Goal: Find specific page/section: Find specific page/section

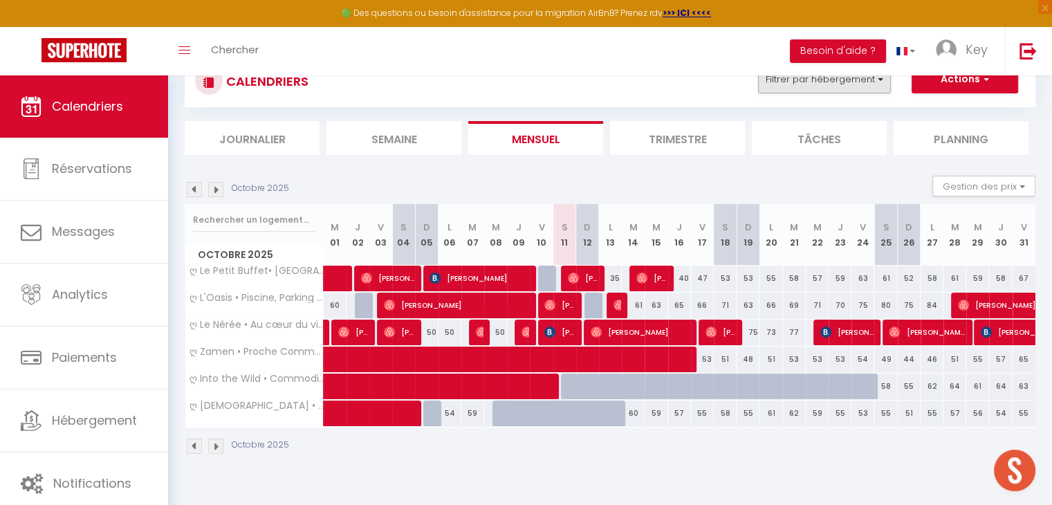
scroll to position [50, 0]
click at [837, 82] on button "Filtrer par hébergement" at bounding box center [824, 80] width 133 height 28
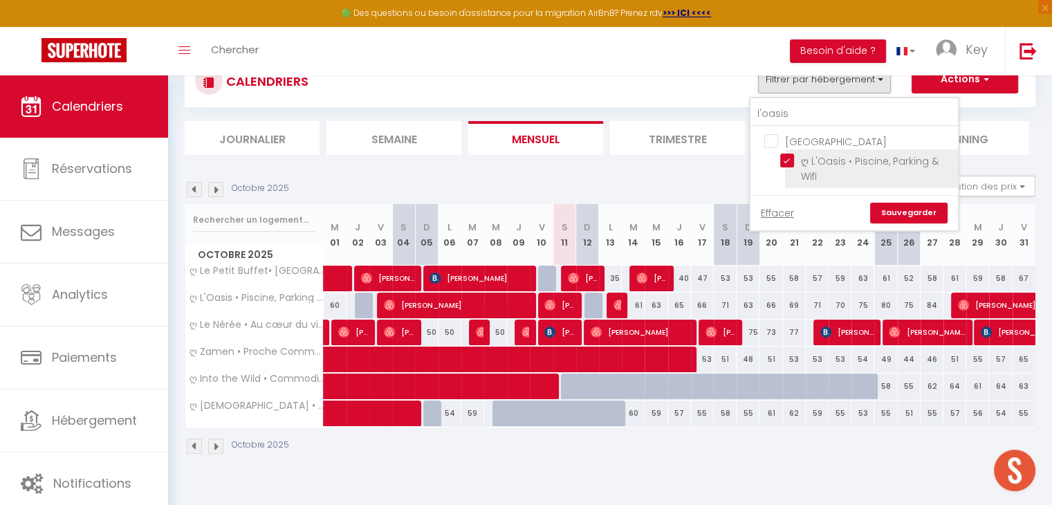
click at [786, 158] on input "ღ L'Oasis • Piscine, Parking & Wifi" at bounding box center [867, 161] width 173 height 14
checkbox input "false"
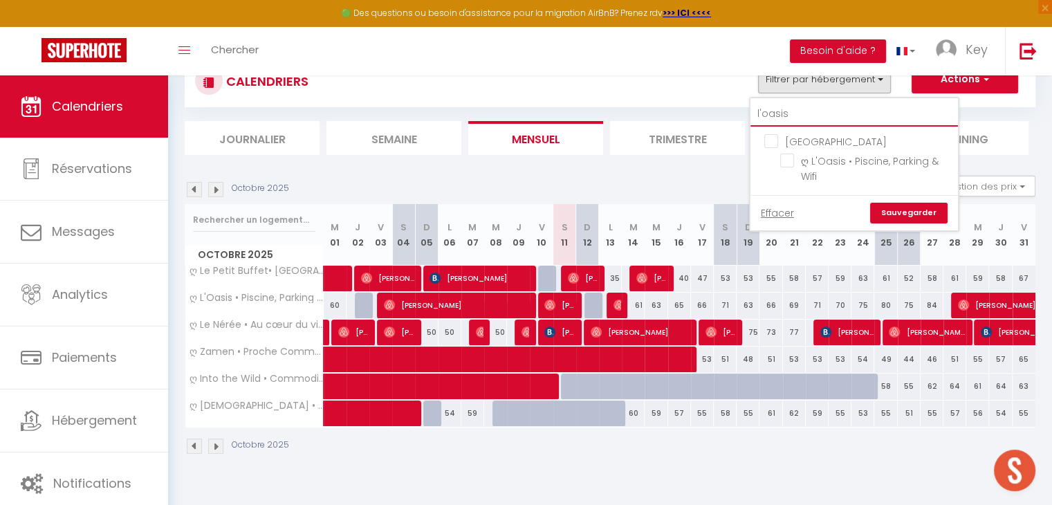
click at [797, 113] on input "l'oasis" at bounding box center [855, 114] width 208 height 25
type input "l"
checkbox input "false"
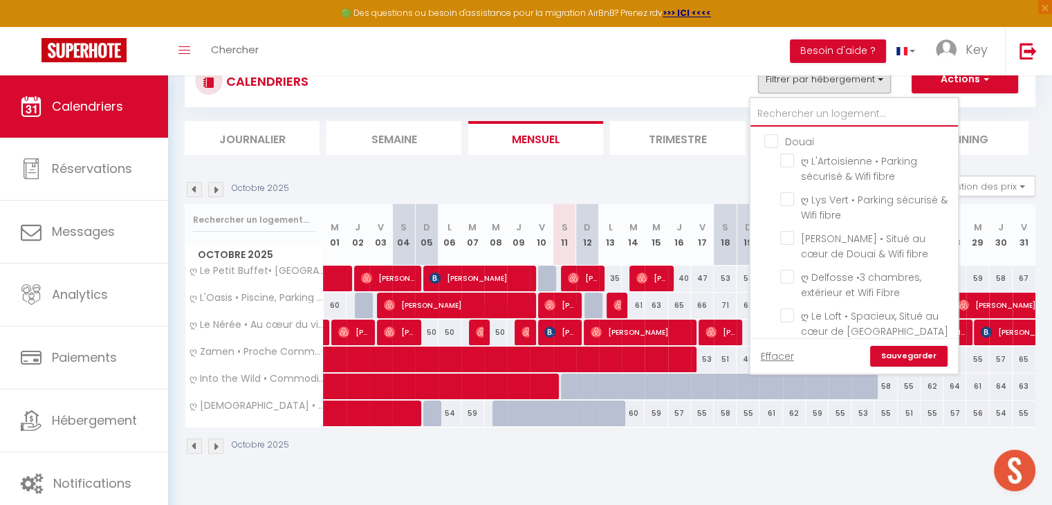
checkbox input "false"
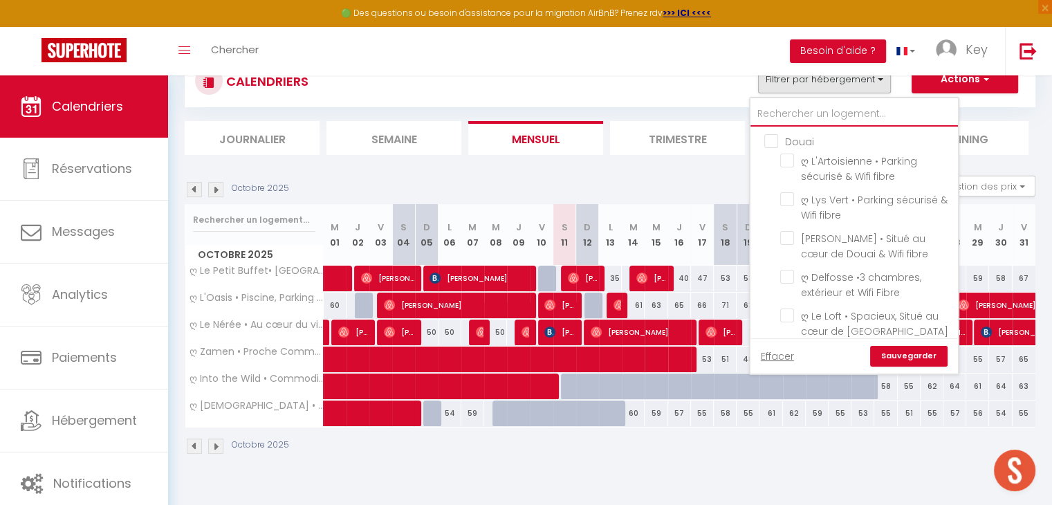
checkbox input "false"
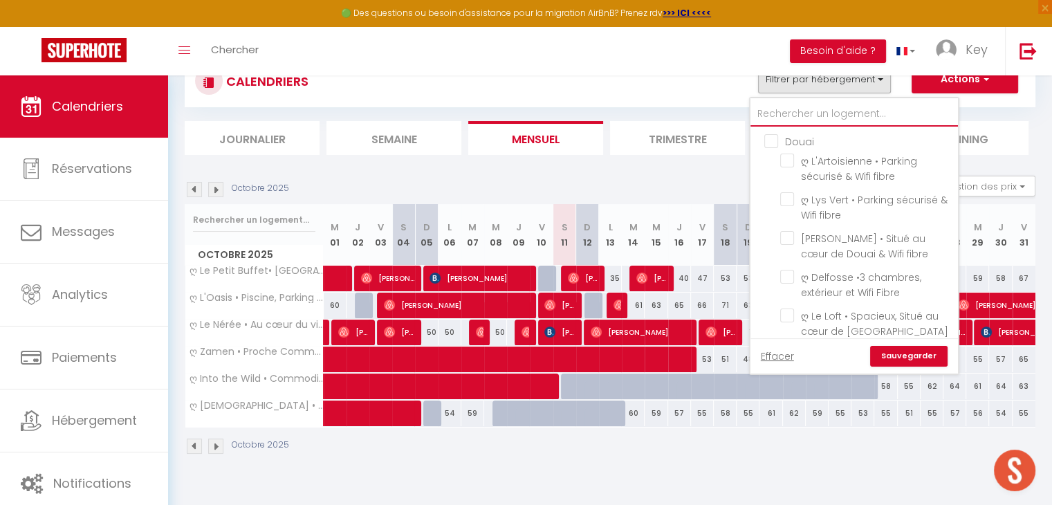
checkbox input "false"
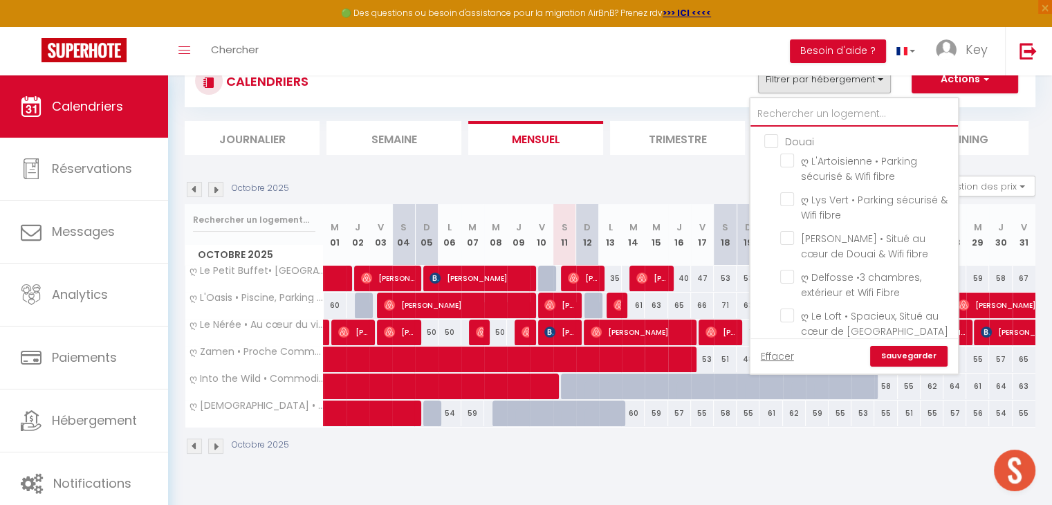
checkbox input "false"
checkbox input "true"
checkbox input "false"
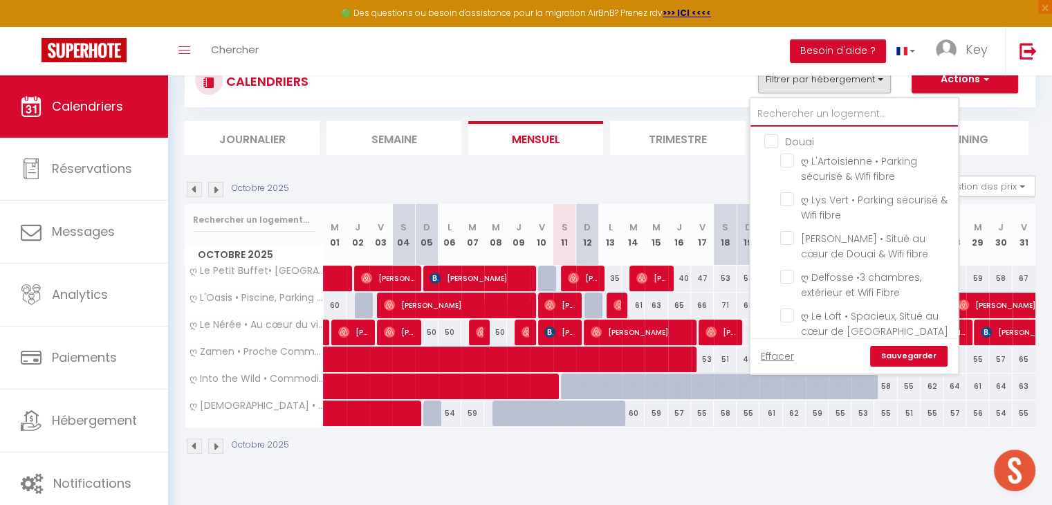
checkbox input "false"
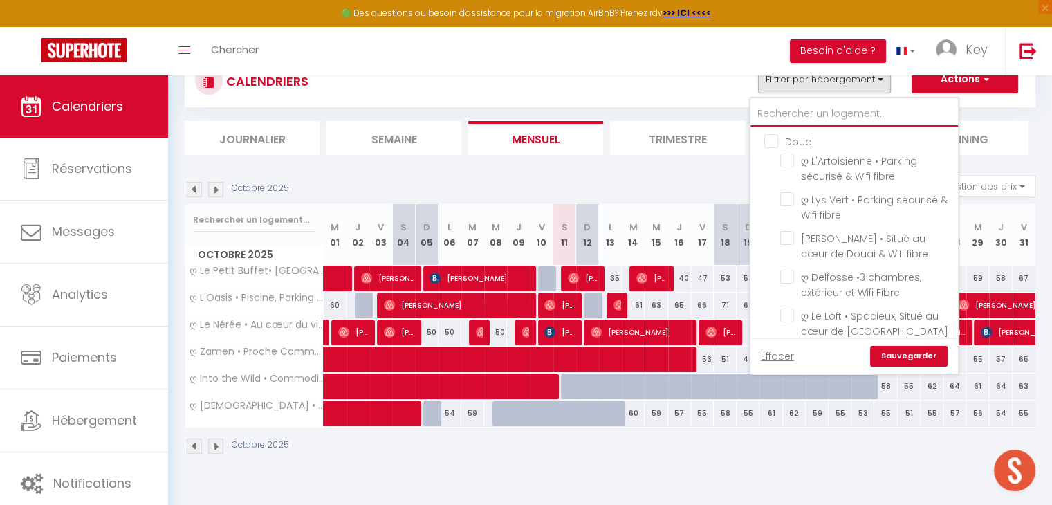
checkbox input "false"
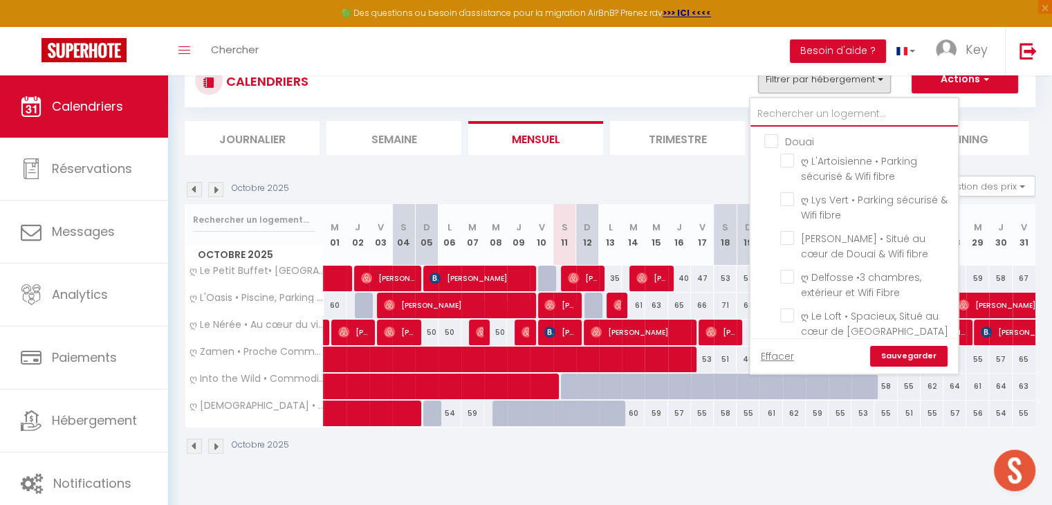
checkbox input "false"
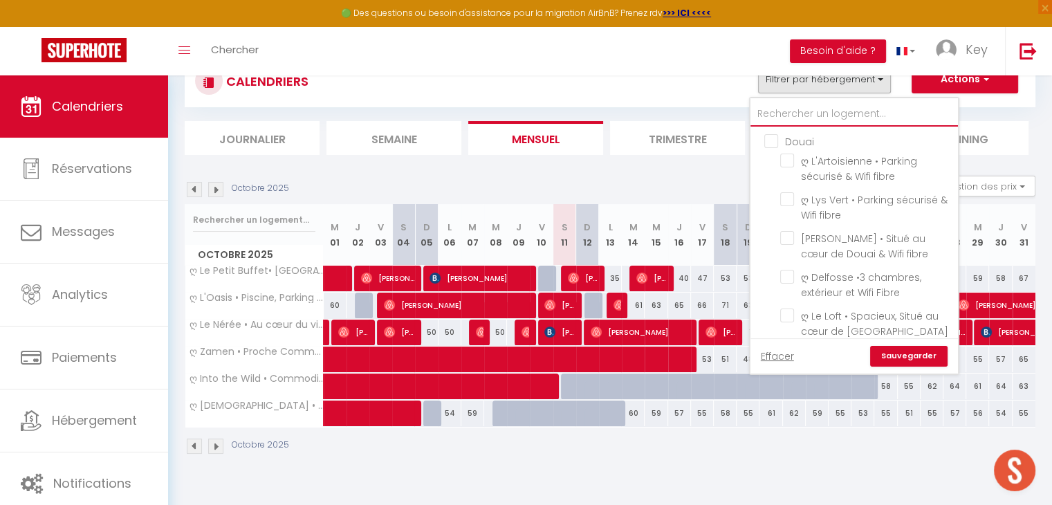
checkbox input "true"
checkbox input "false"
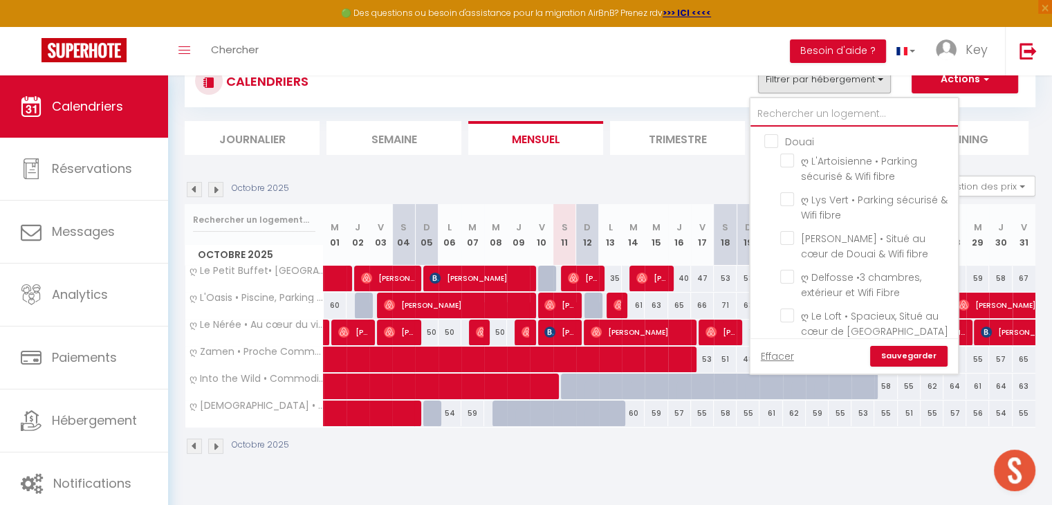
checkbox input "false"
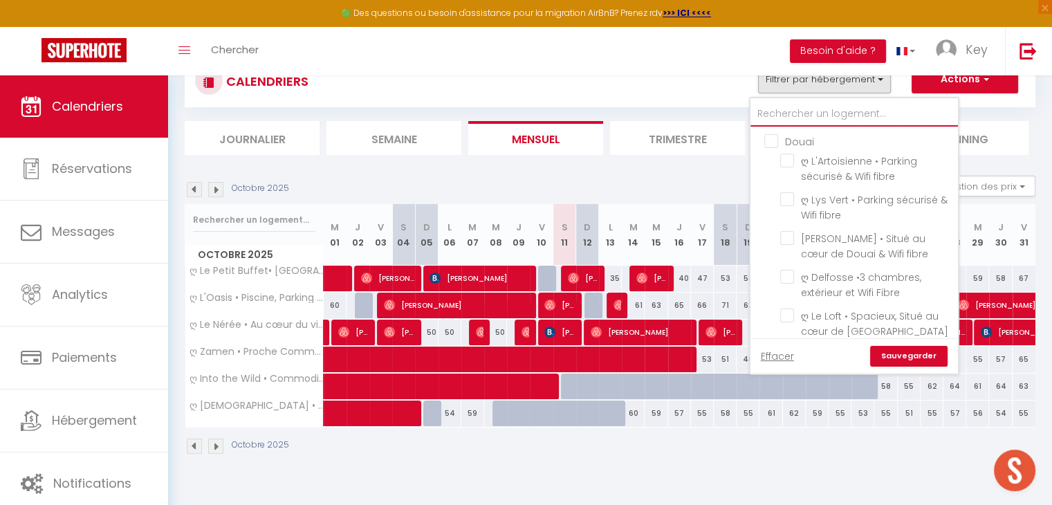
checkbox input "false"
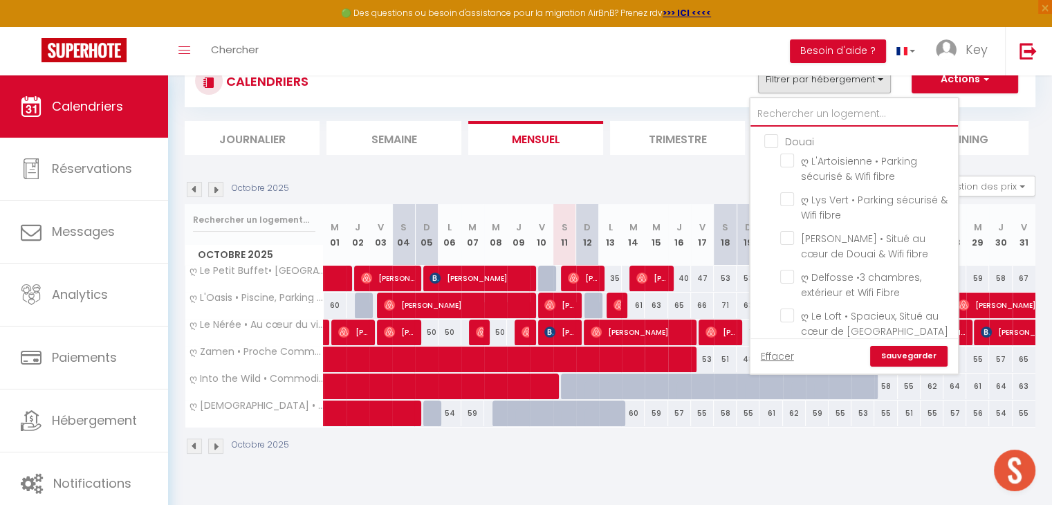
checkbox input "false"
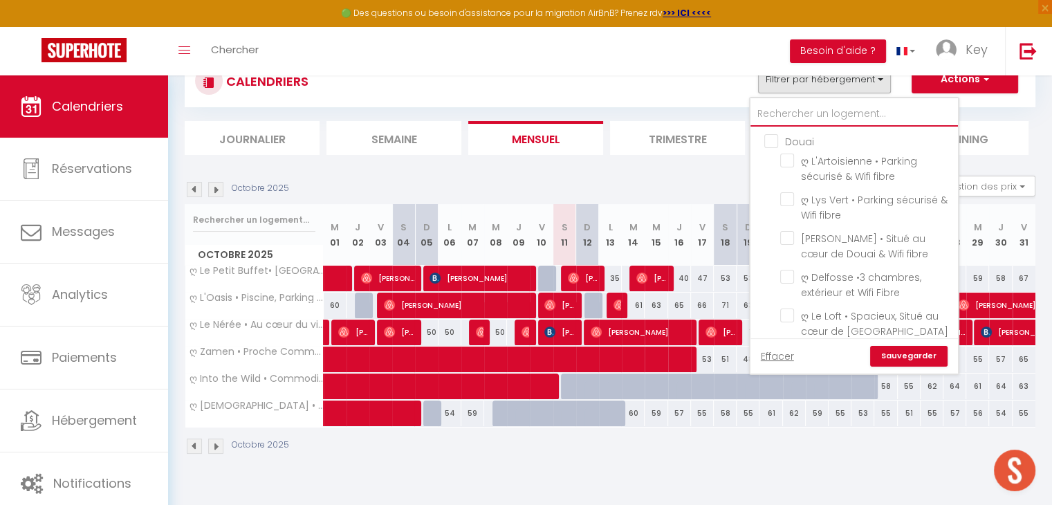
checkbox input "false"
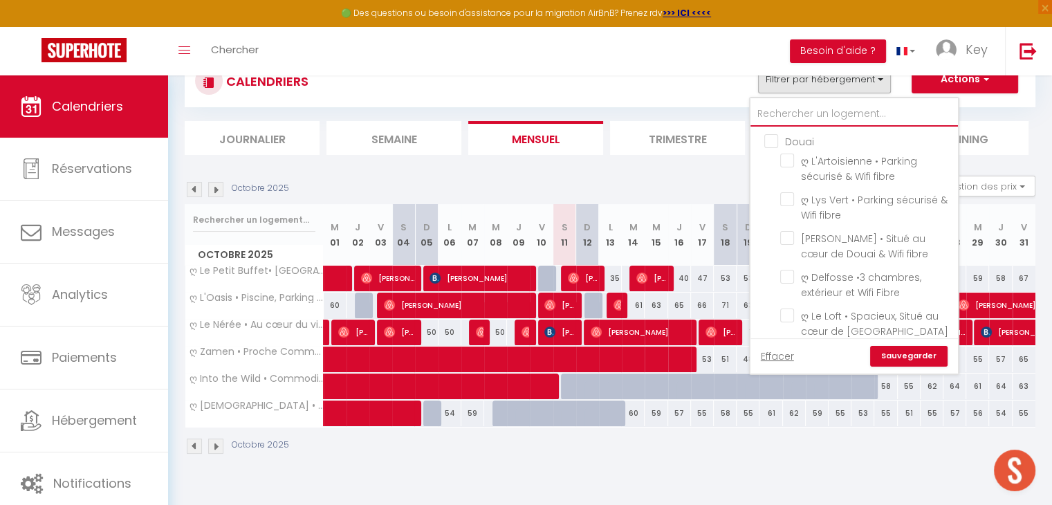
checkbox input "false"
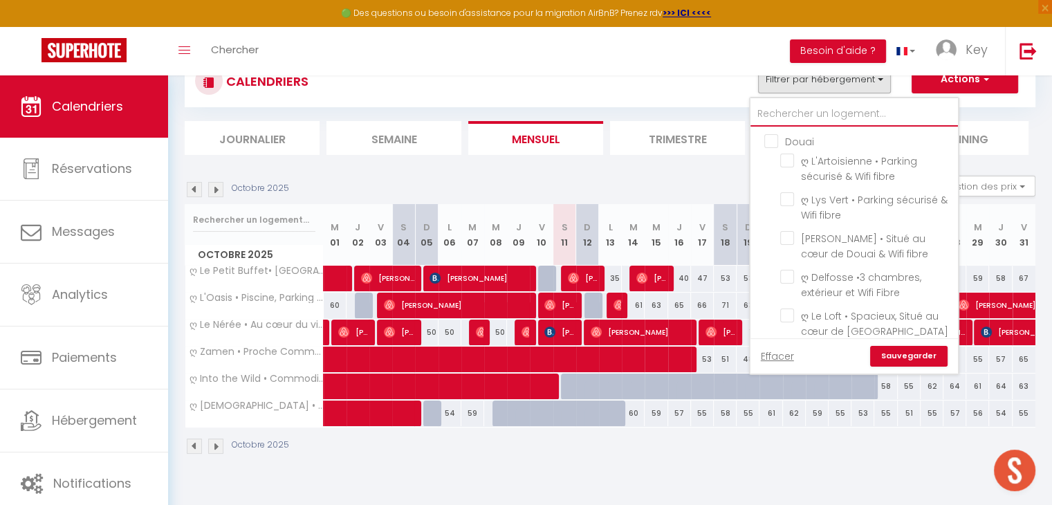
checkbox input "false"
type input "S"
checkbox input "false"
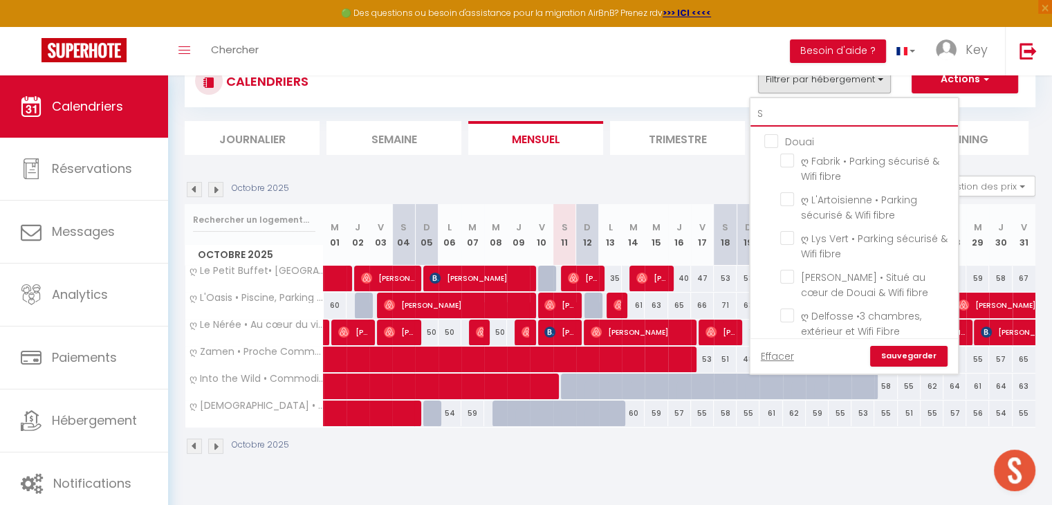
checkbox input "false"
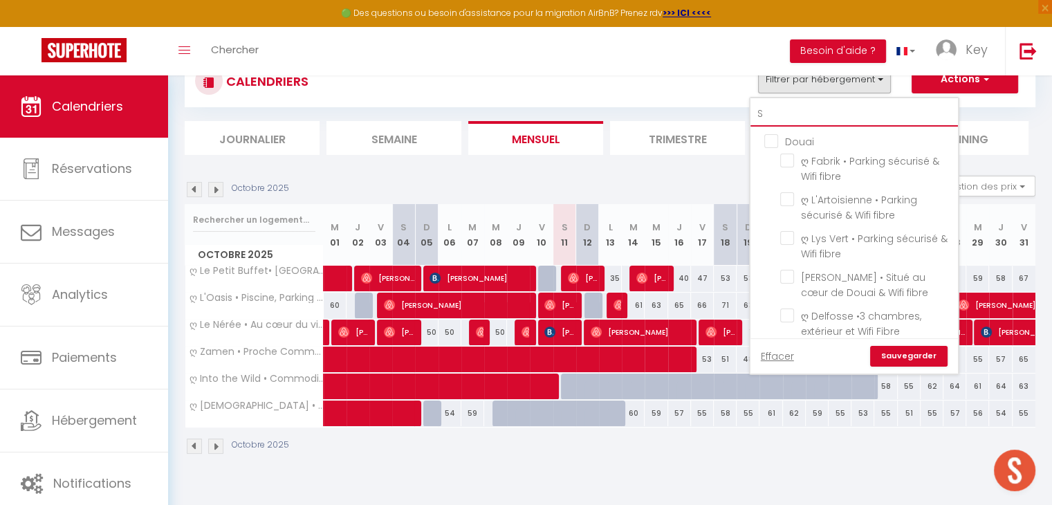
checkbox input "false"
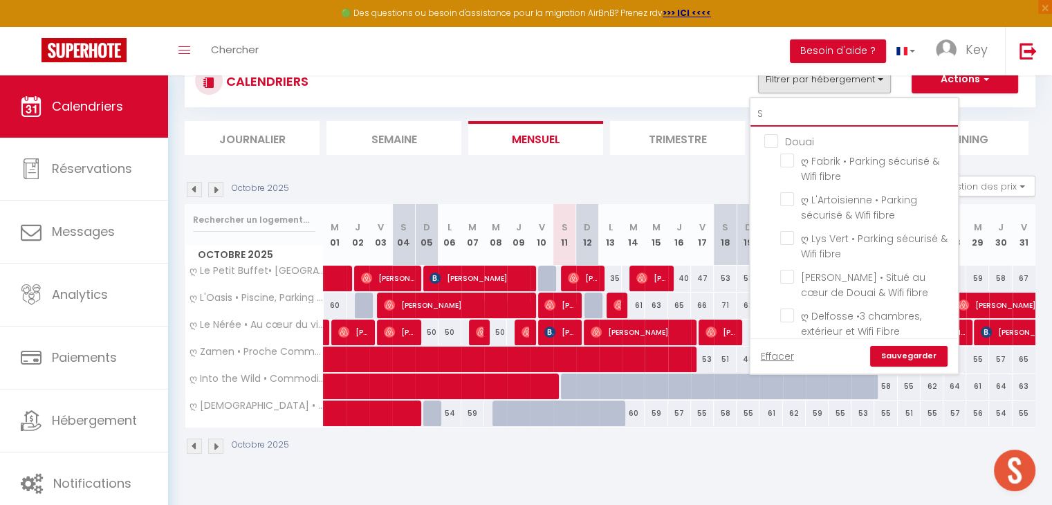
checkbox input "false"
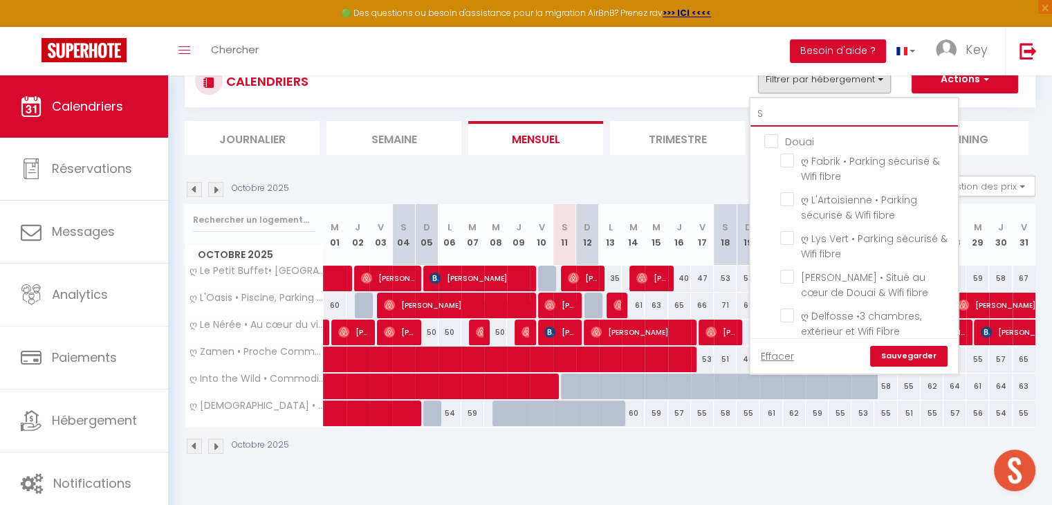
checkbox input "false"
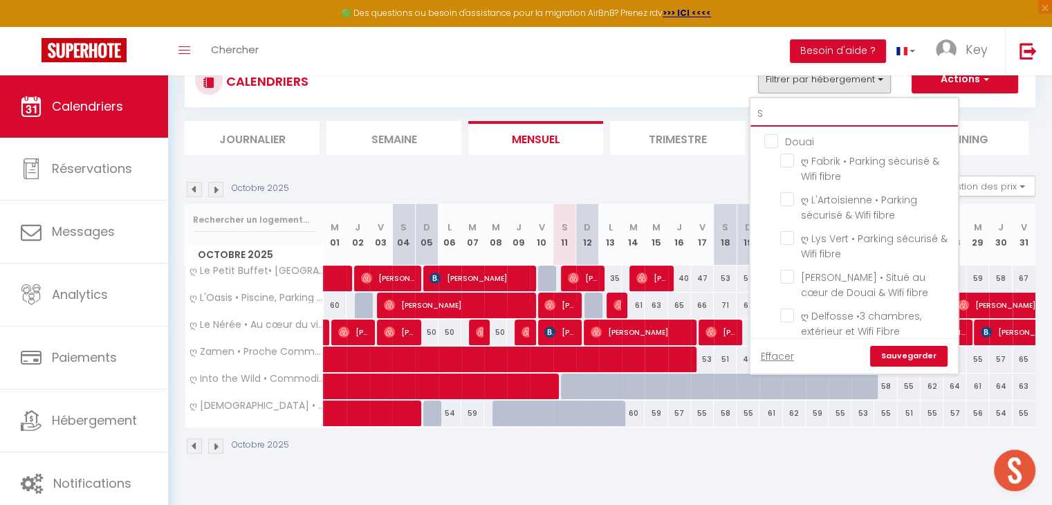
checkbox input "false"
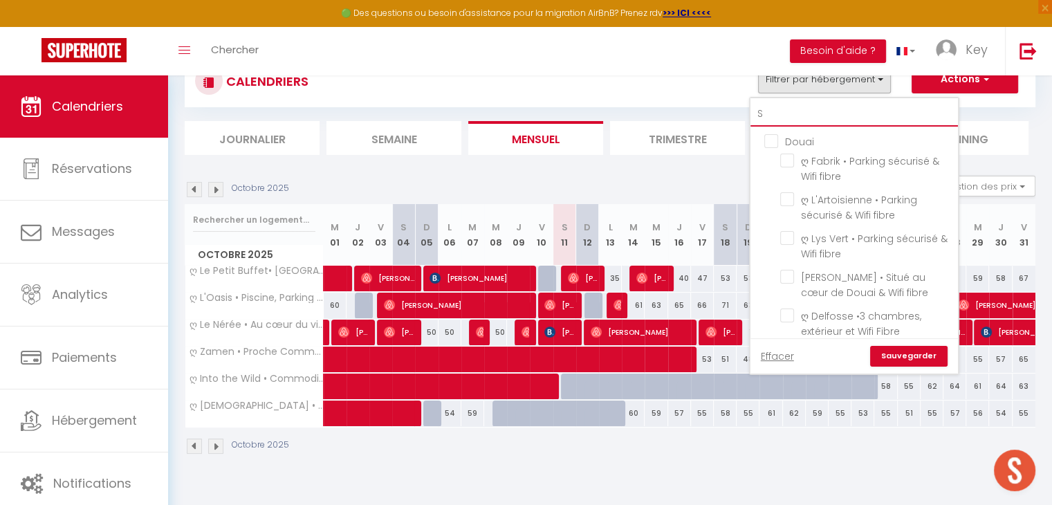
checkbox input "false"
checkbox input "true"
checkbox input "false"
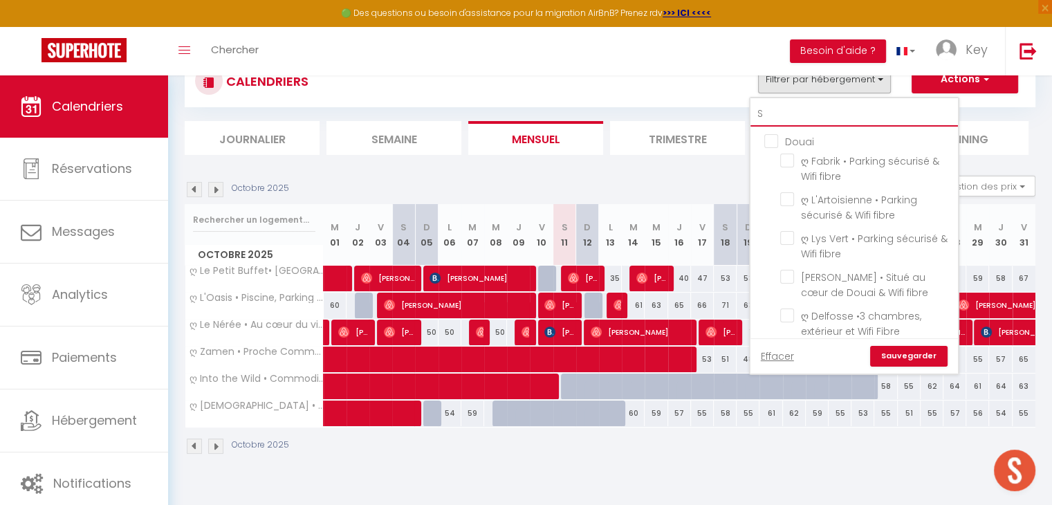
checkbox input "false"
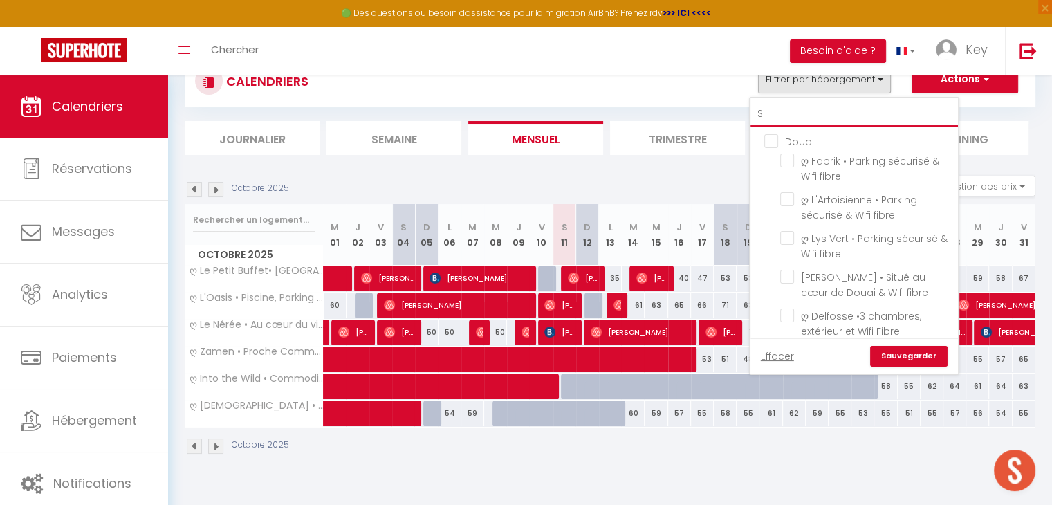
checkbox input "false"
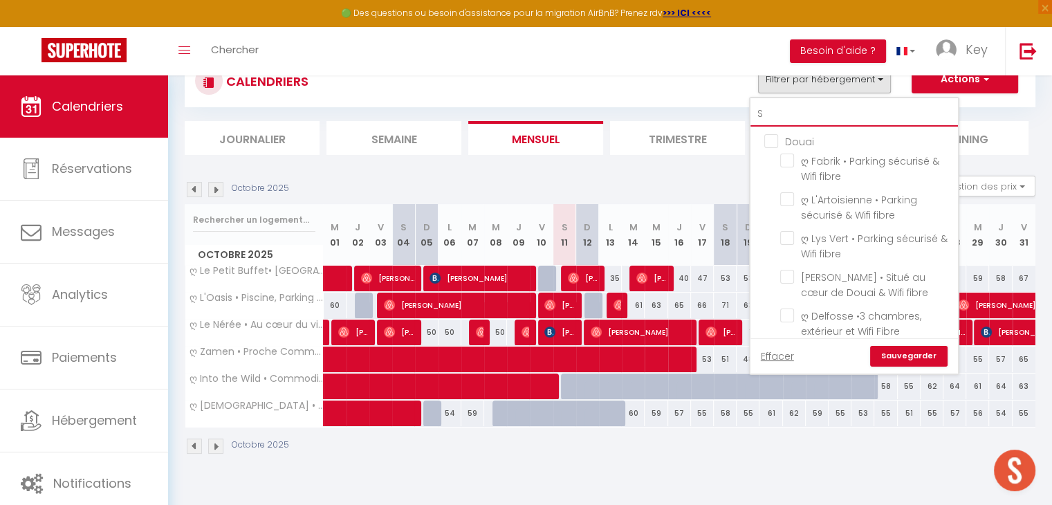
checkbox input "false"
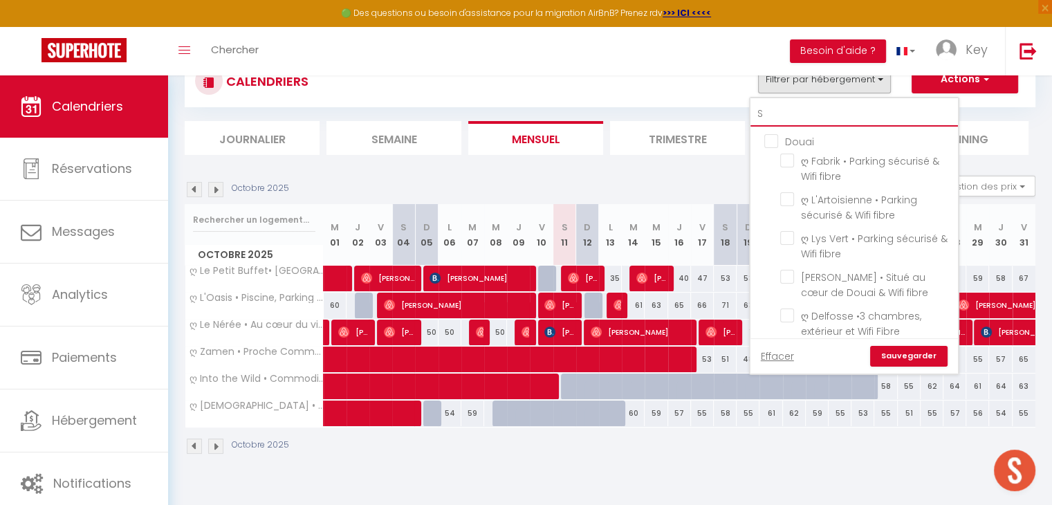
checkbox input "false"
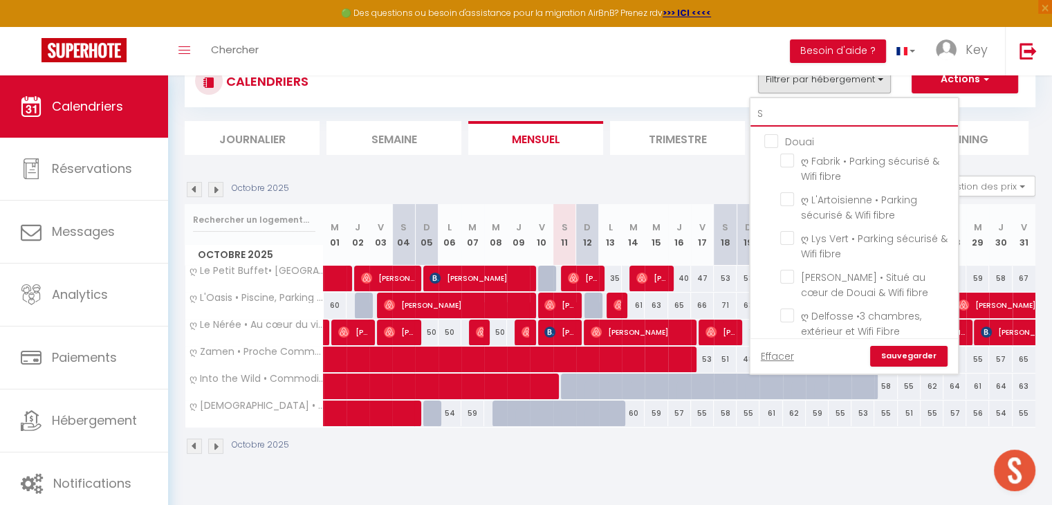
checkbox input "false"
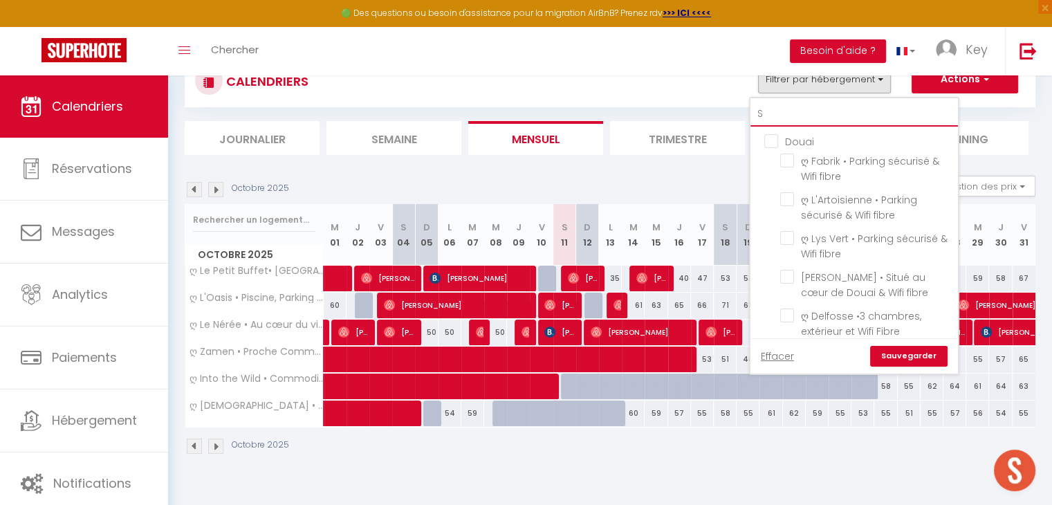
checkbox input "false"
type input "Sa"
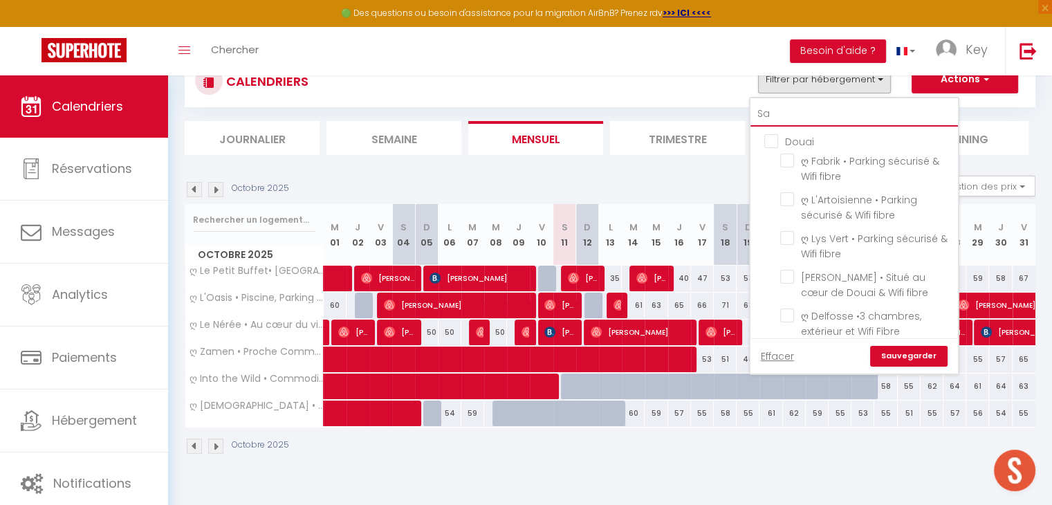
checkbox input "false"
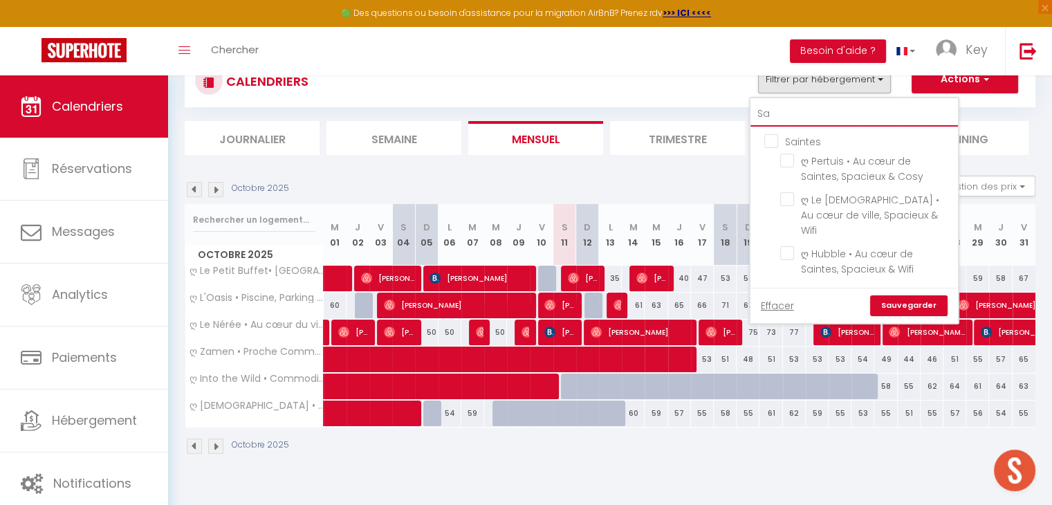
type input "Sai"
checkbox input "false"
type input "Sain"
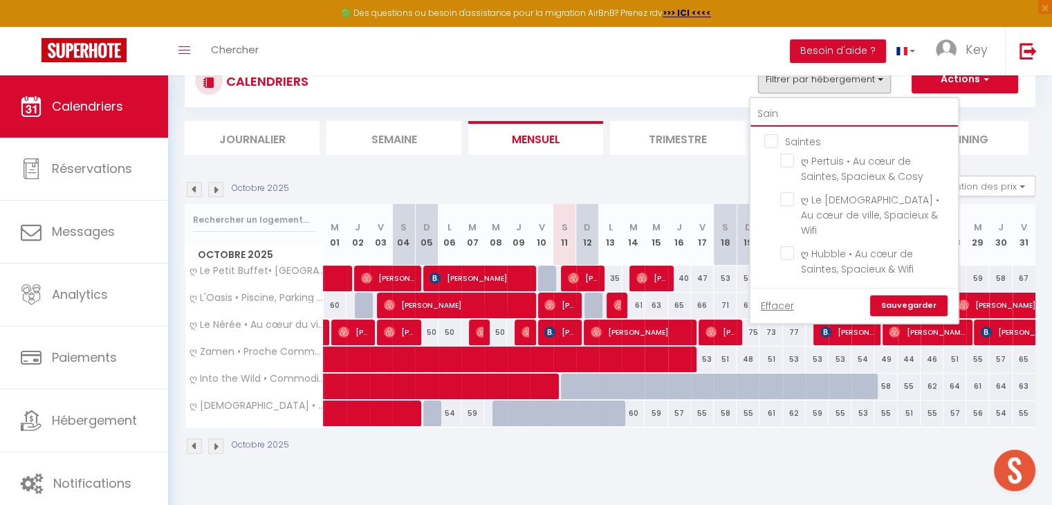
checkbox input "false"
type input "Saint"
checkbox input "false"
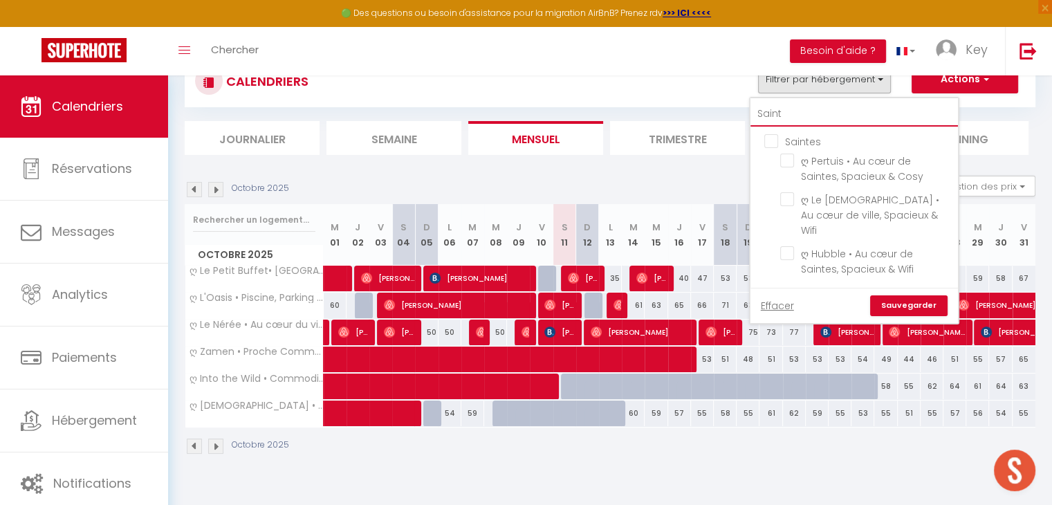
checkbox input "false"
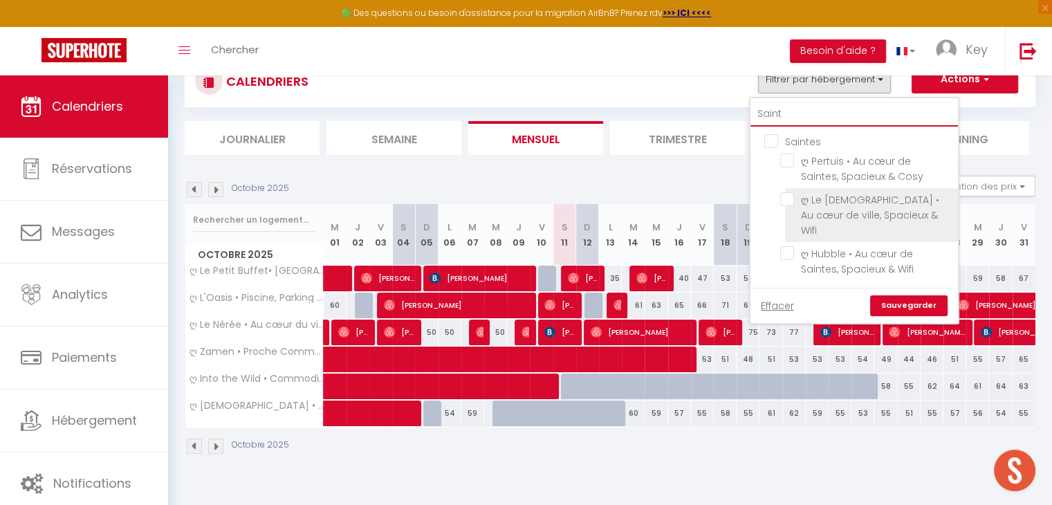
type input "Saint"
click at [786, 203] on input "ღ Le [DEMOGRAPHIC_DATA] • Au cœur de ville, Spacieux & Wifi" at bounding box center [867, 199] width 173 height 14
checkbox input "true"
checkbox input "false"
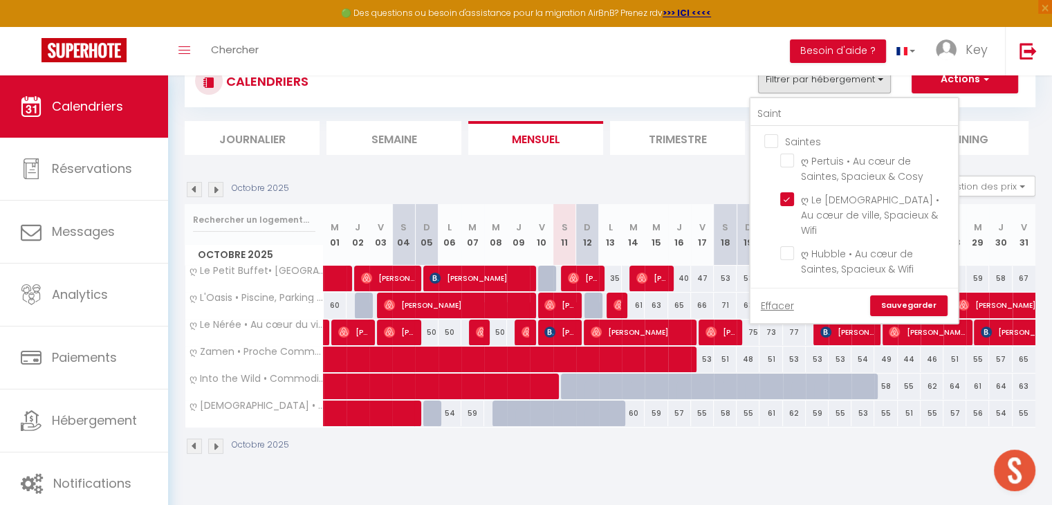
click at [888, 295] on link "Sauvegarder" at bounding box center [909, 305] width 78 height 21
